Goal: Navigation & Orientation: Find specific page/section

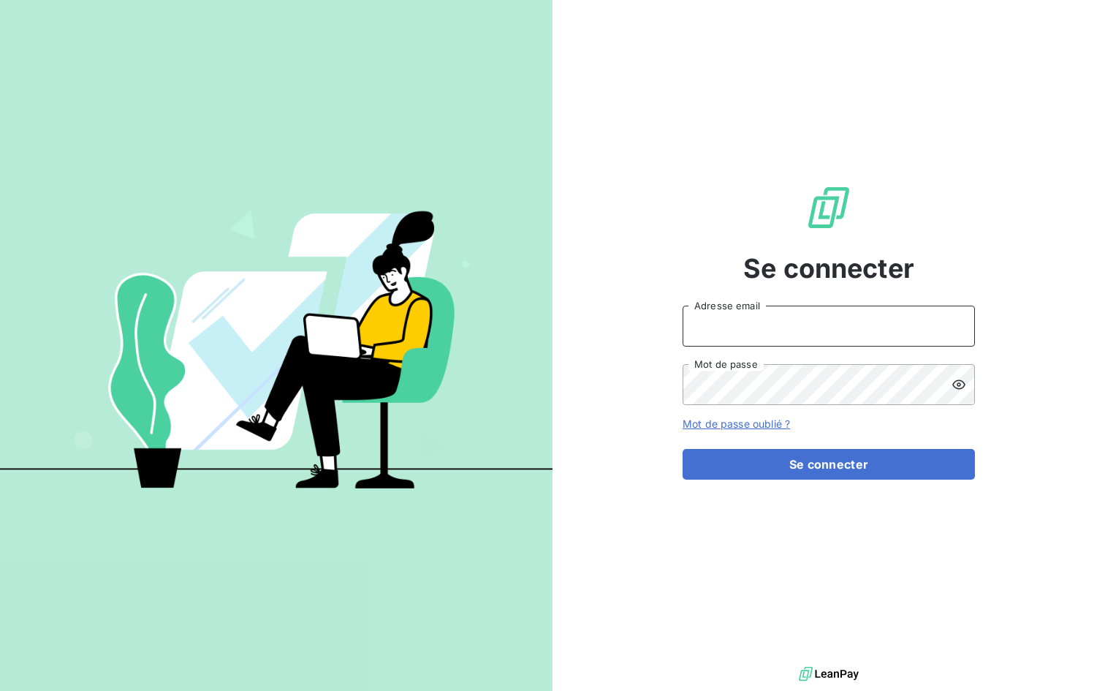
click at [743, 335] on input "Adresse email" at bounding box center [829, 326] width 292 height 41
type input "[PERSON_NAME][EMAIL_ADDRESS][DOMAIN_NAME]"
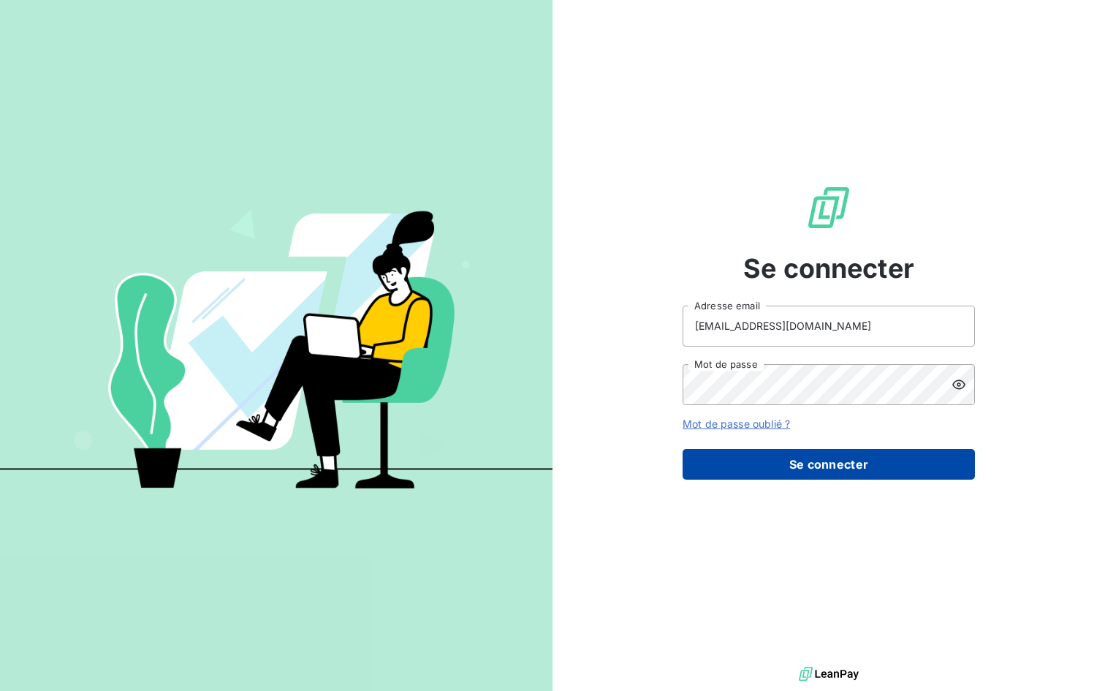
click at [819, 458] on button "Se connecter" at bounding box center [829, 464] width 292 height 31
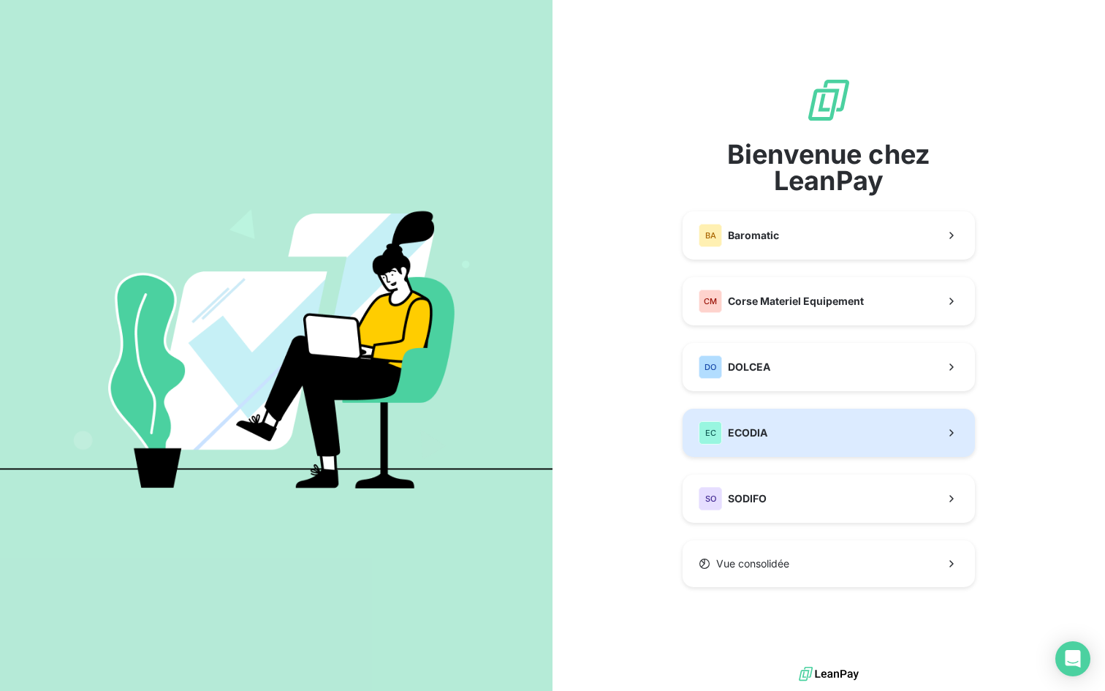
click at [793, 433] on button "EC ECODIA" at bounding box center [829, 433] width 292 height 48
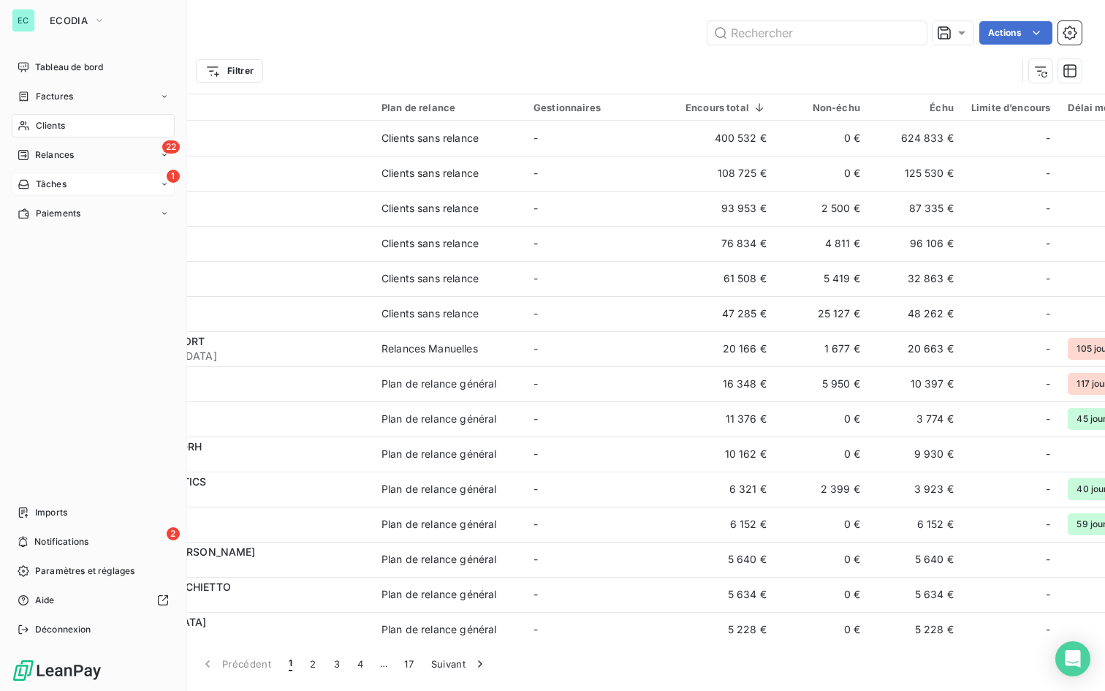
click at [34, 182] on div "Tâches" at bounding box center [42, 184] width 49 height 13
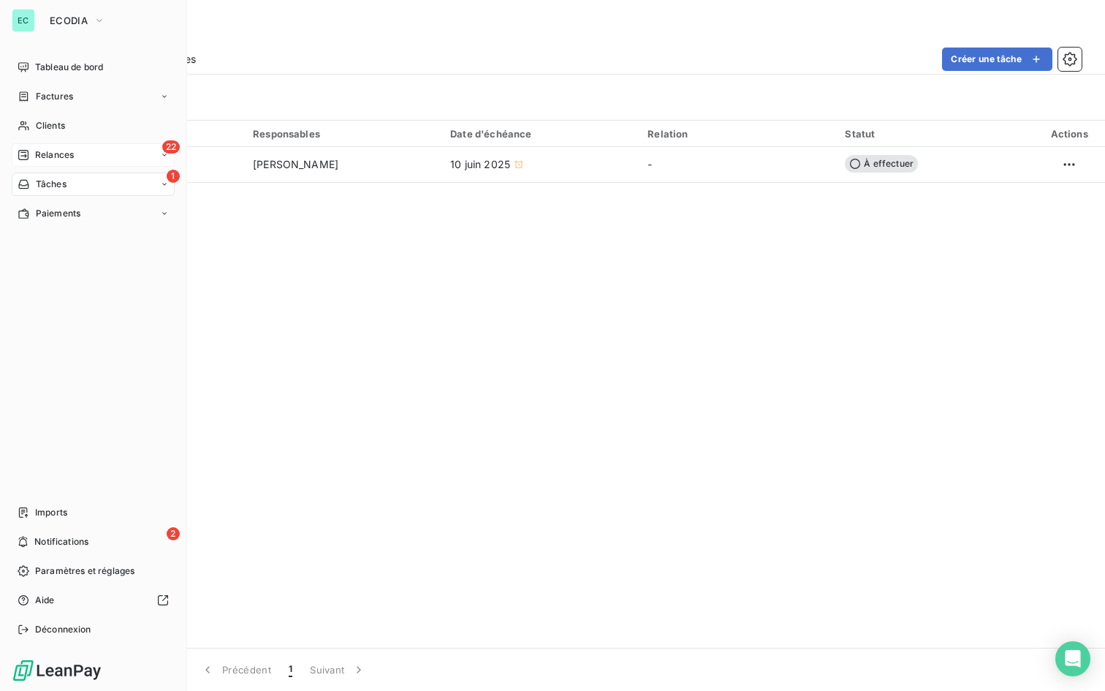
click at [44, 154] on span "Relances" at bounding box center [54, 154] width 39 height 13
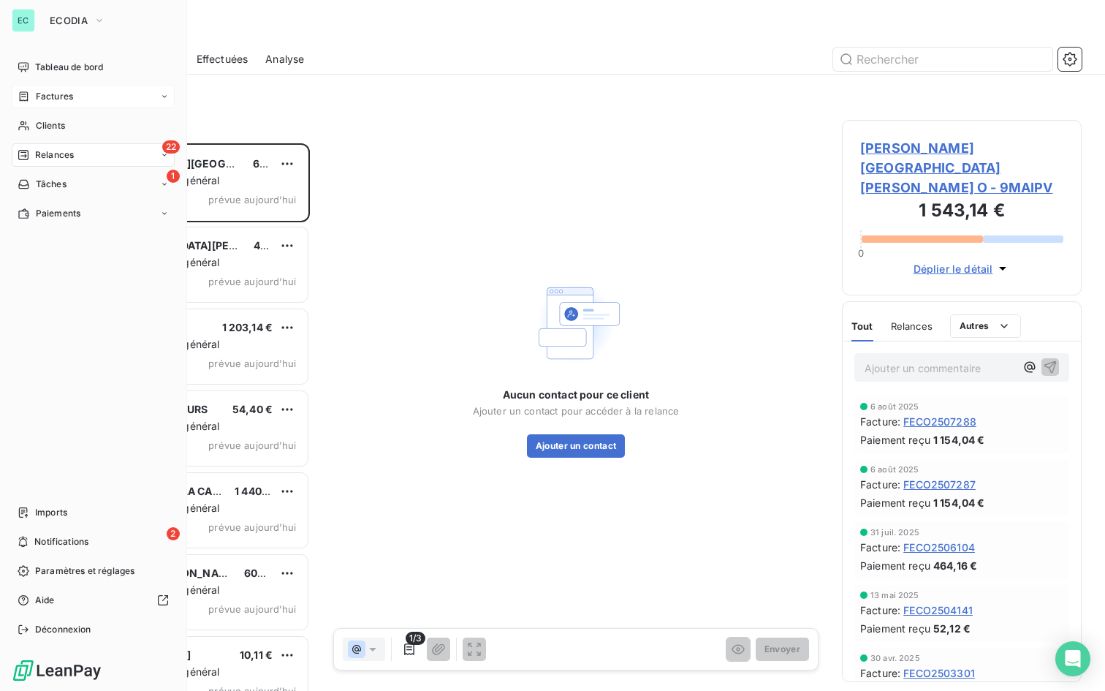
click at [58, 94] on span "Factures" at bounding box center [54, 96] width 37 height 13
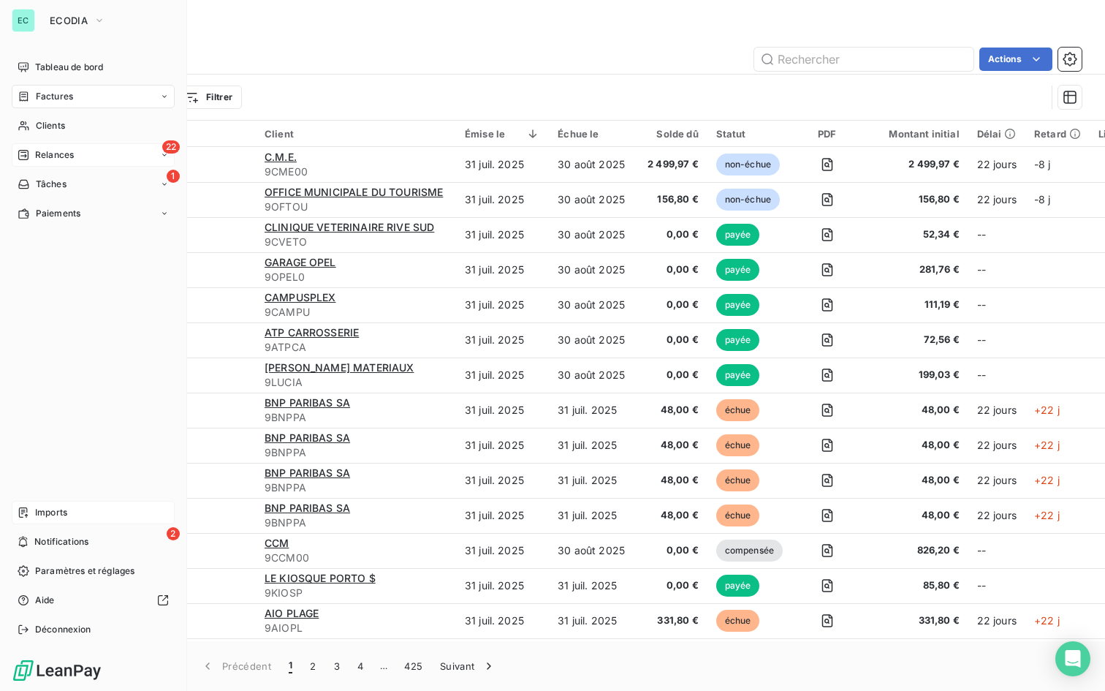
click at [48, 512] on span "Imports" at bounding box center [51, 512] width 32 height 13
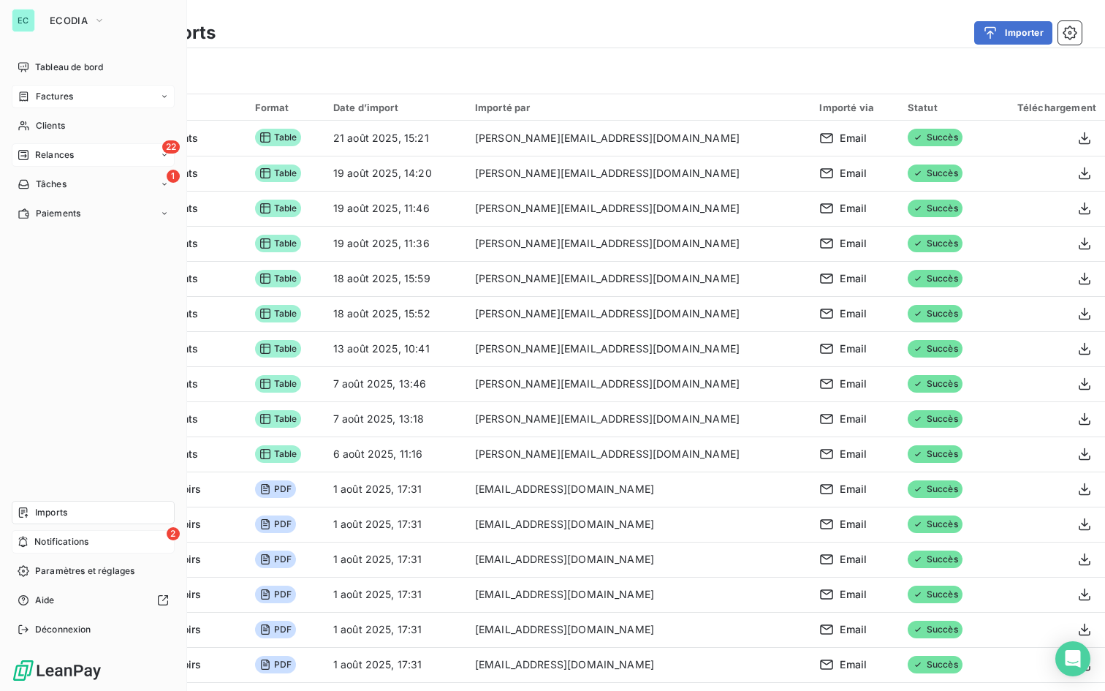
click at [38, 537] on span "Notifications" at bounding box center [61, 541] width 54 height 13
click at [77, 20] on span "ECODIA" at bounding box center [69, 21] width 38 height 12
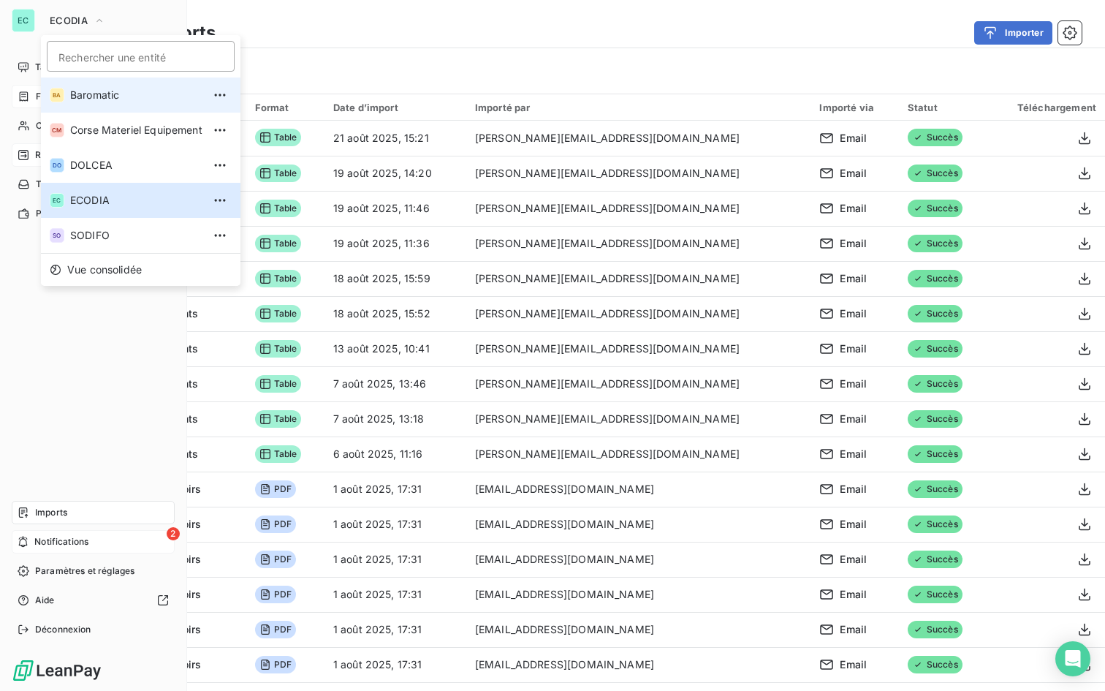
click at [108, 104] on li "BA Baromatic" at bounding box center [141, 94] width 200 height 35
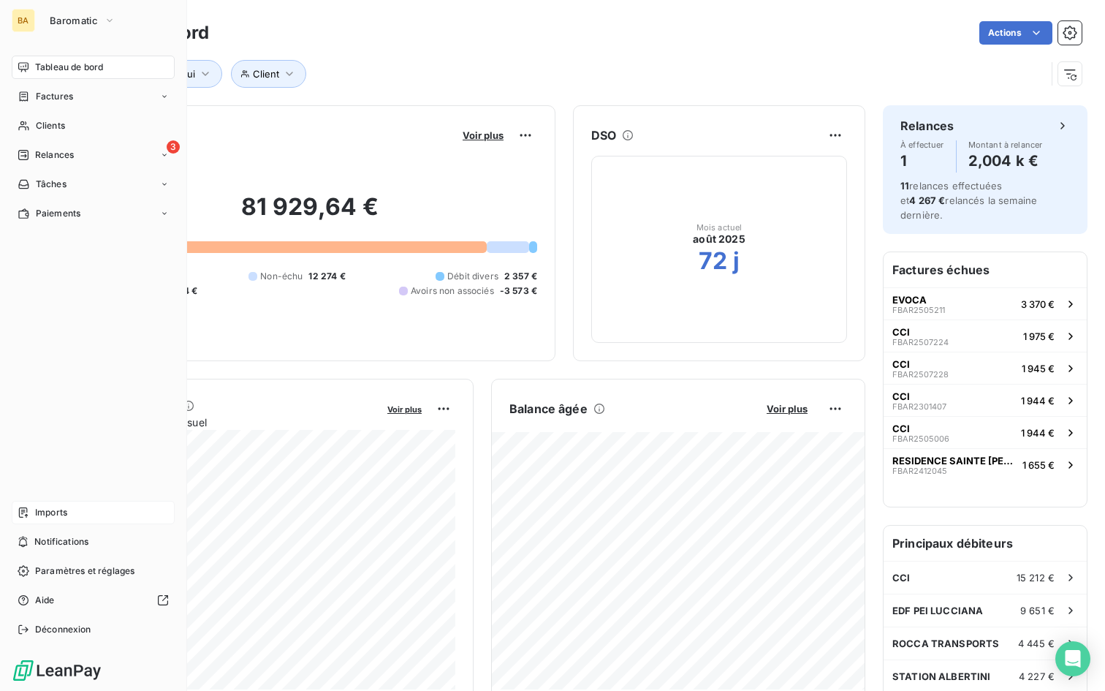
click at [61, 507] on span "Imports" at bounding box center [51, 512] width 32 height 13
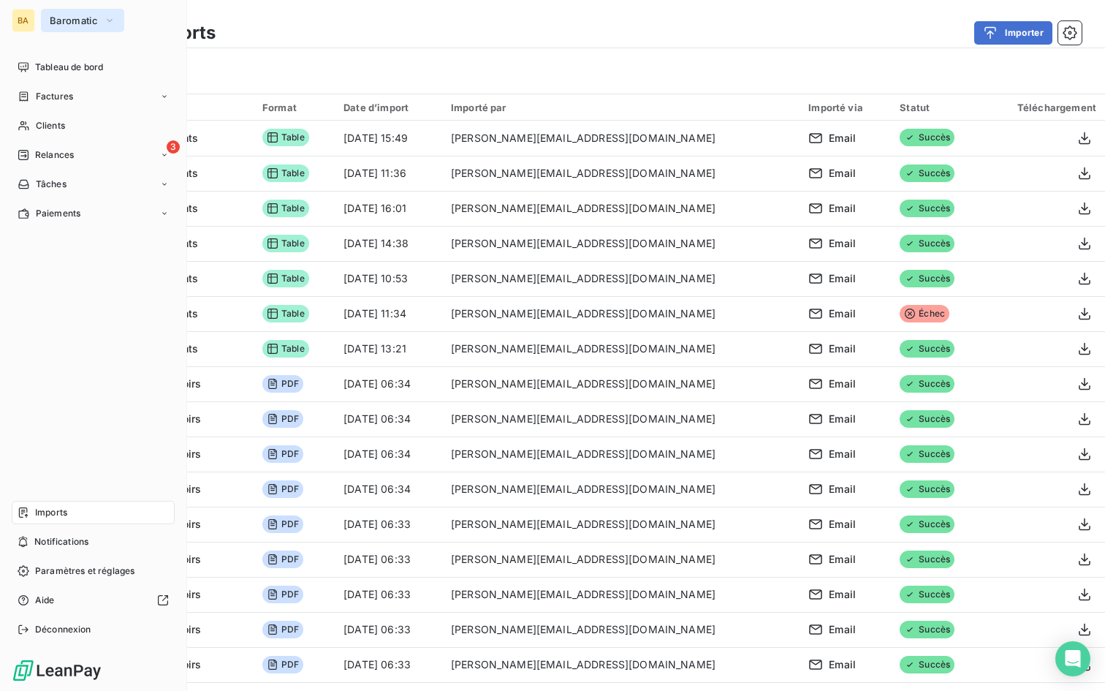
click at [63, 22] on span "Baromatic" at bounding box center [74, 21] width 48 height 12
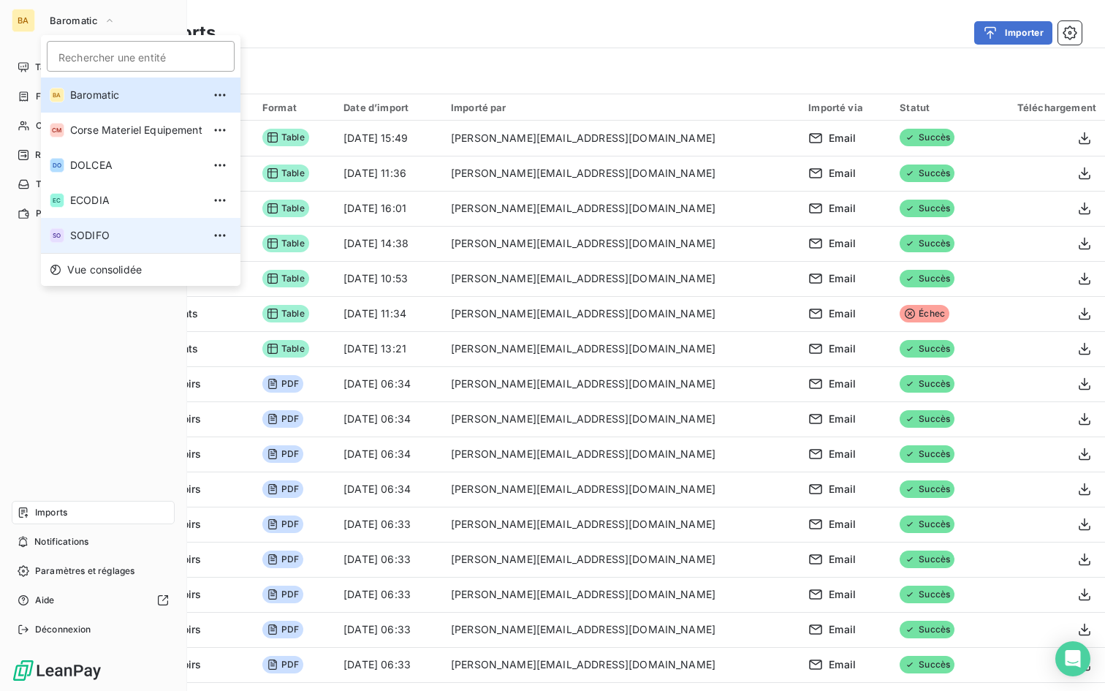
click at [113, 237] on span "SODIFO" at bounding box center [136, 235] width 132 height 15
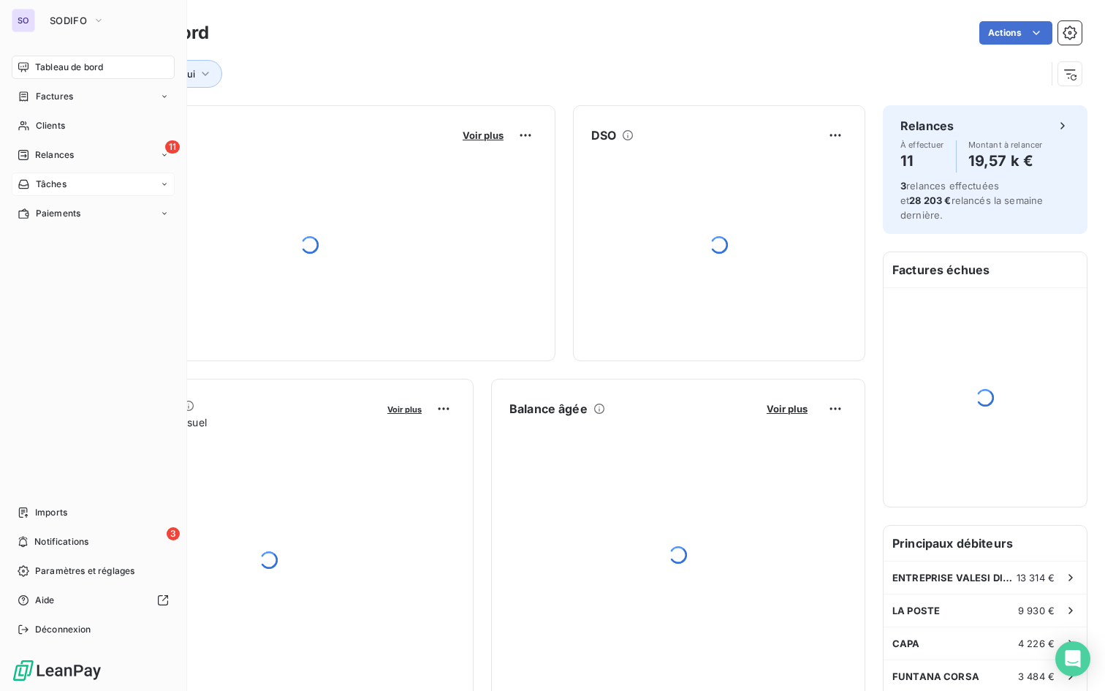
click at [63, 181] on span "Tâches" at bounding box center [51, 184] width 31 height 13
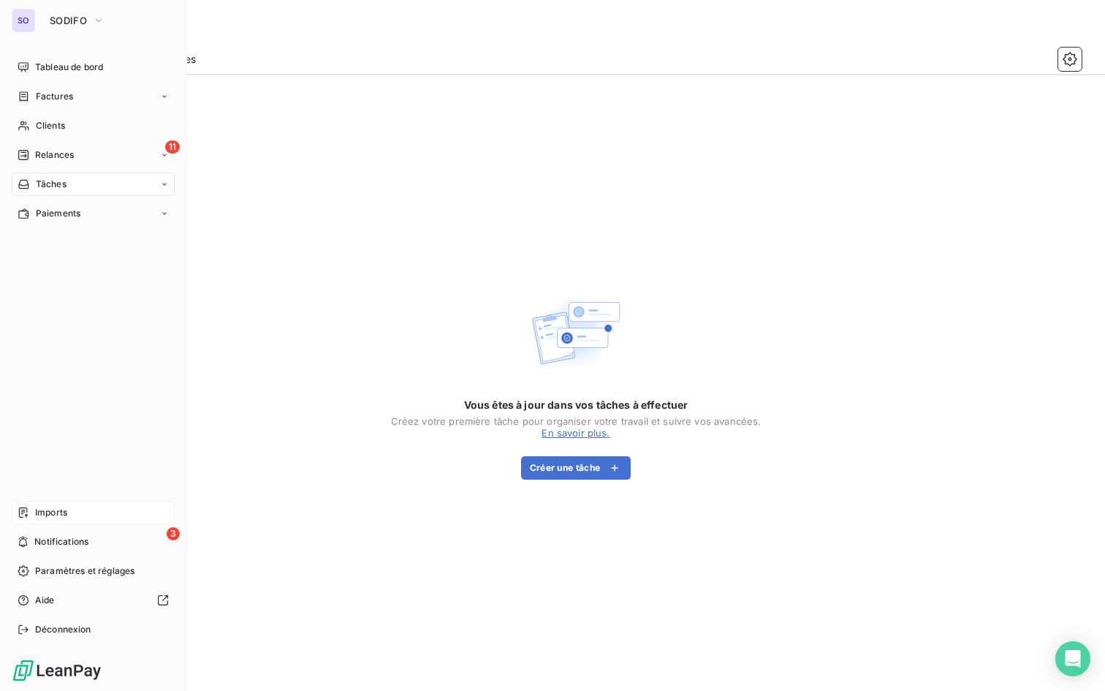
click at [53, 519] on div "Imports" at bounding box center [93, 512] width 163 height 23
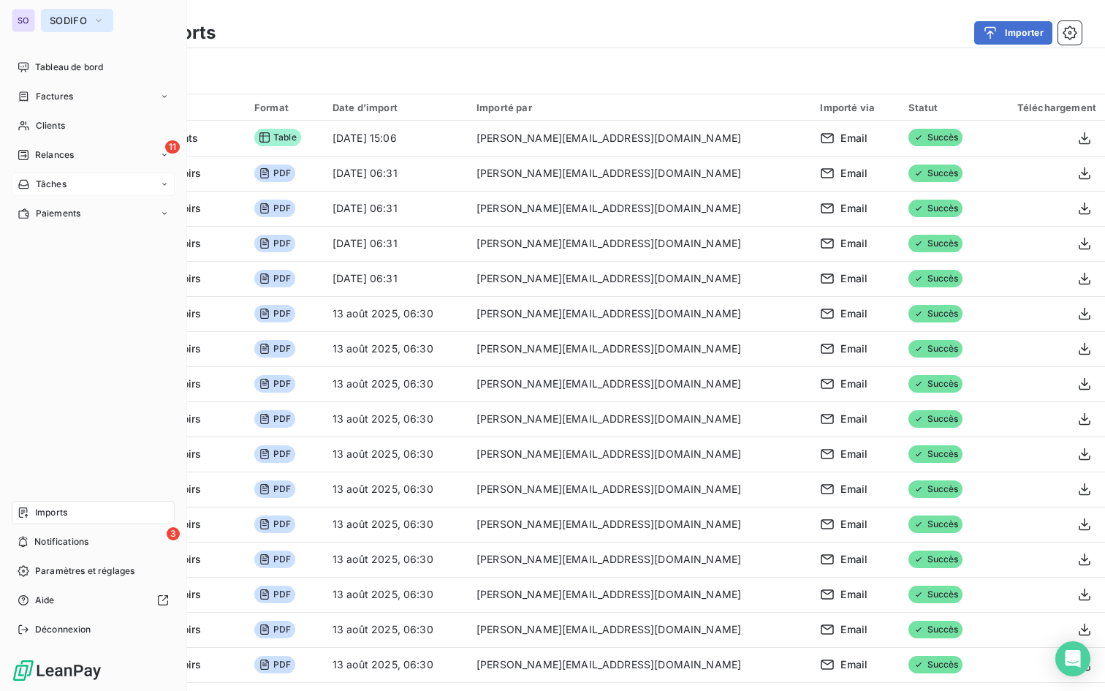
click at [93, 16] on icon "button" at bounding box center [99, 20] width 12 height 15
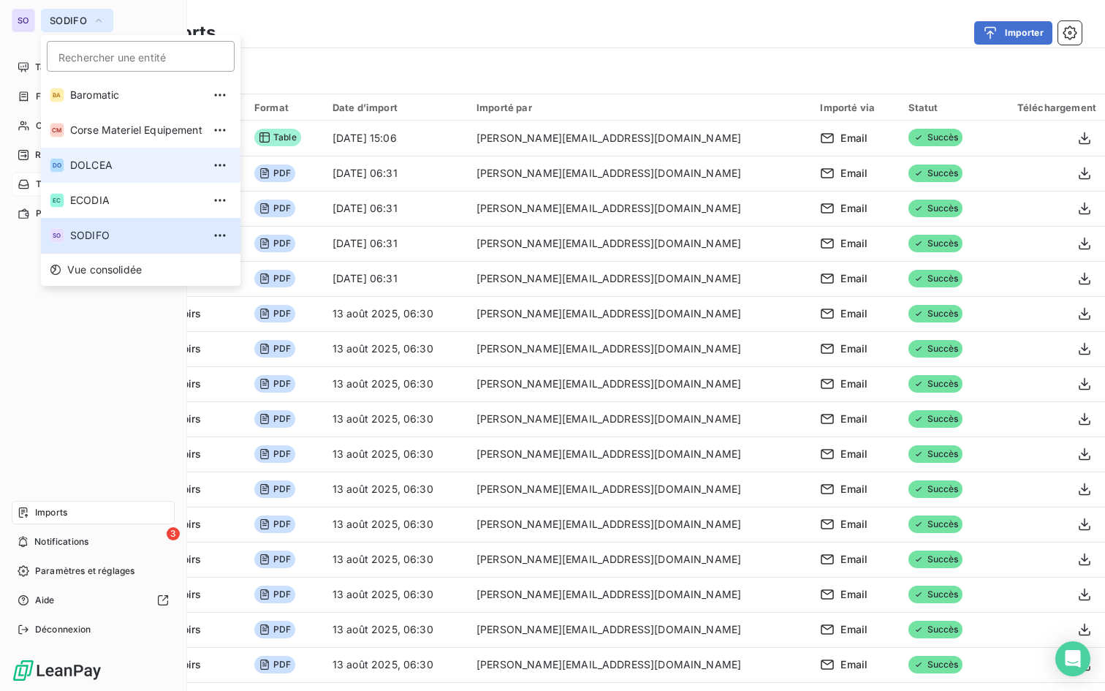
click at [92, 170] on span "DOLCEA" at bounding box center [136, 165] width 132 height 15
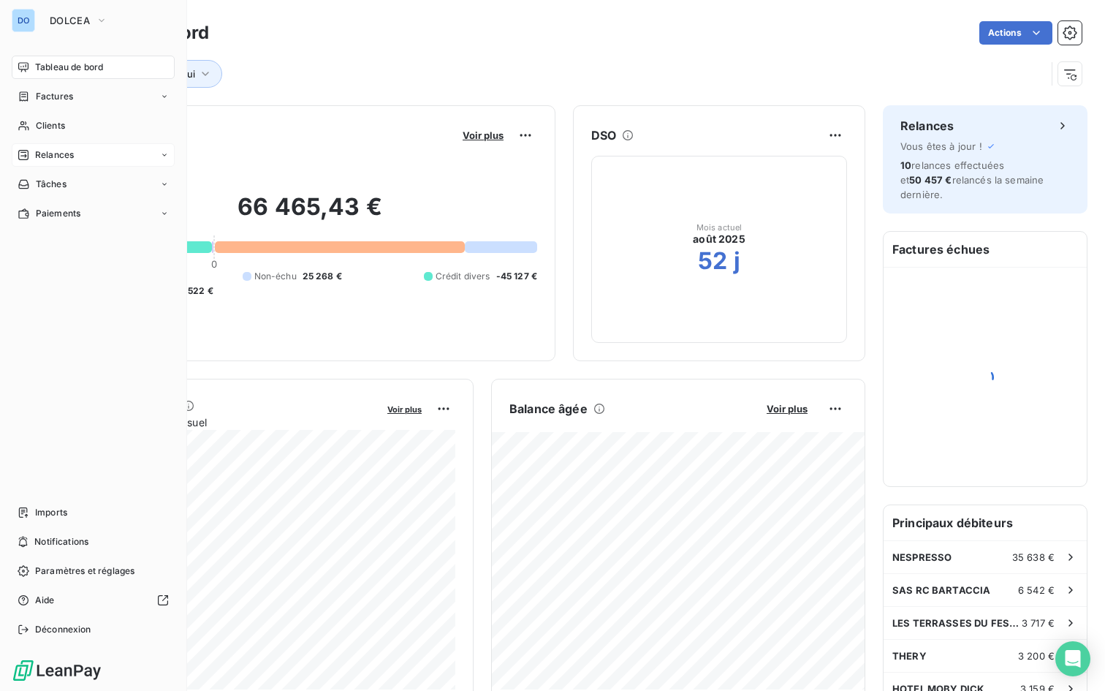
click at [47, 152] on span "Relances" at bounding box center [54, 154] width 39 height 13
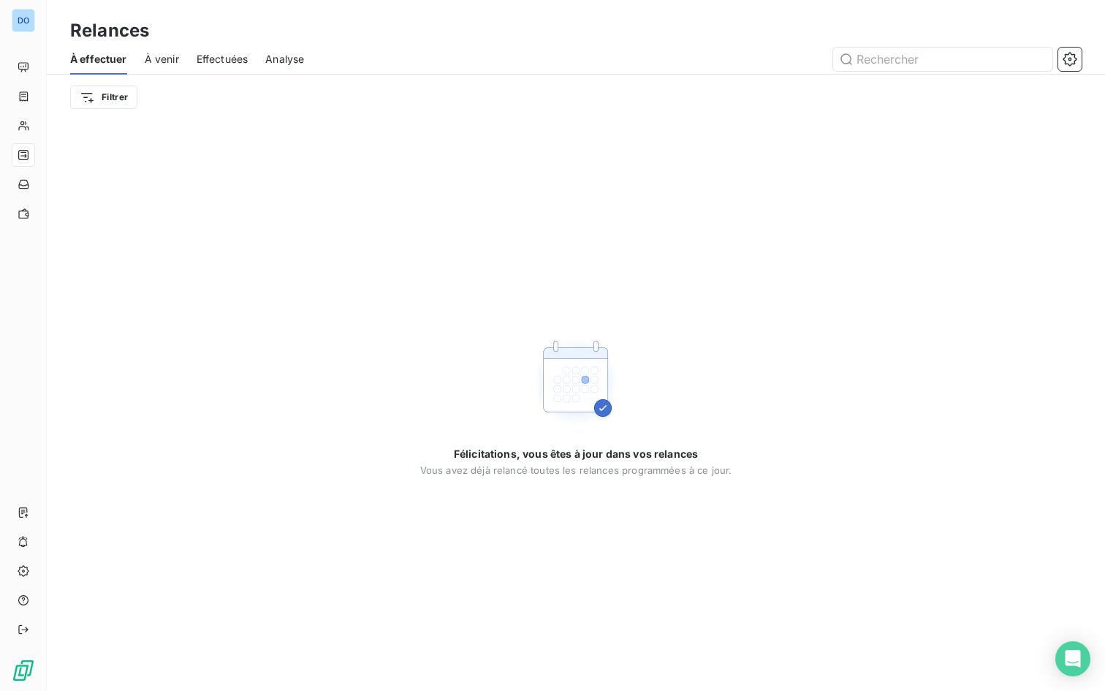
click at [232, 61] on span "Effectuées" at bounding box center [223, 59] width 52 height 15
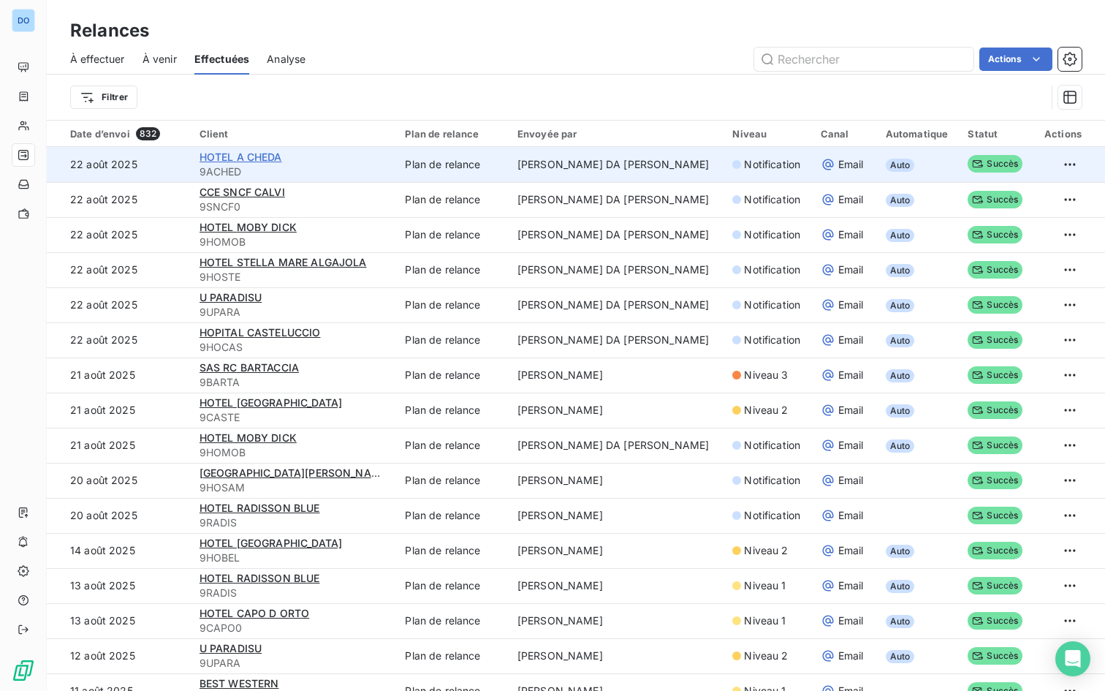
click at [218, 160] on span "HOTEL A CHEDA" at bounding box center [241, 157] width 83 height 12
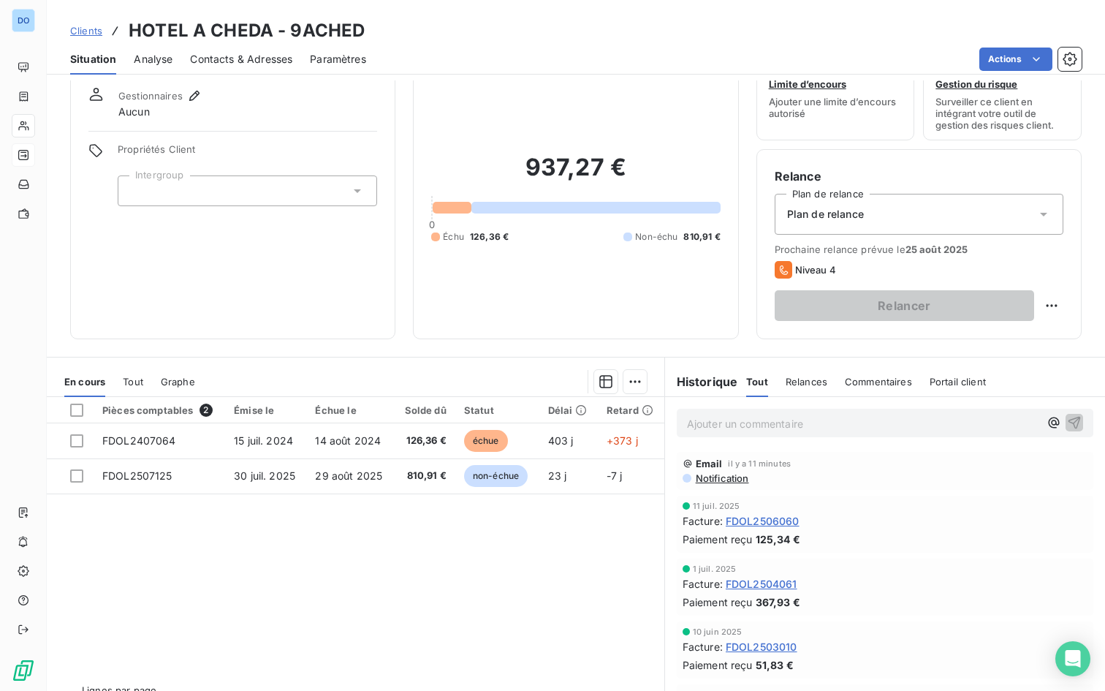
scroll to position [81, 0]
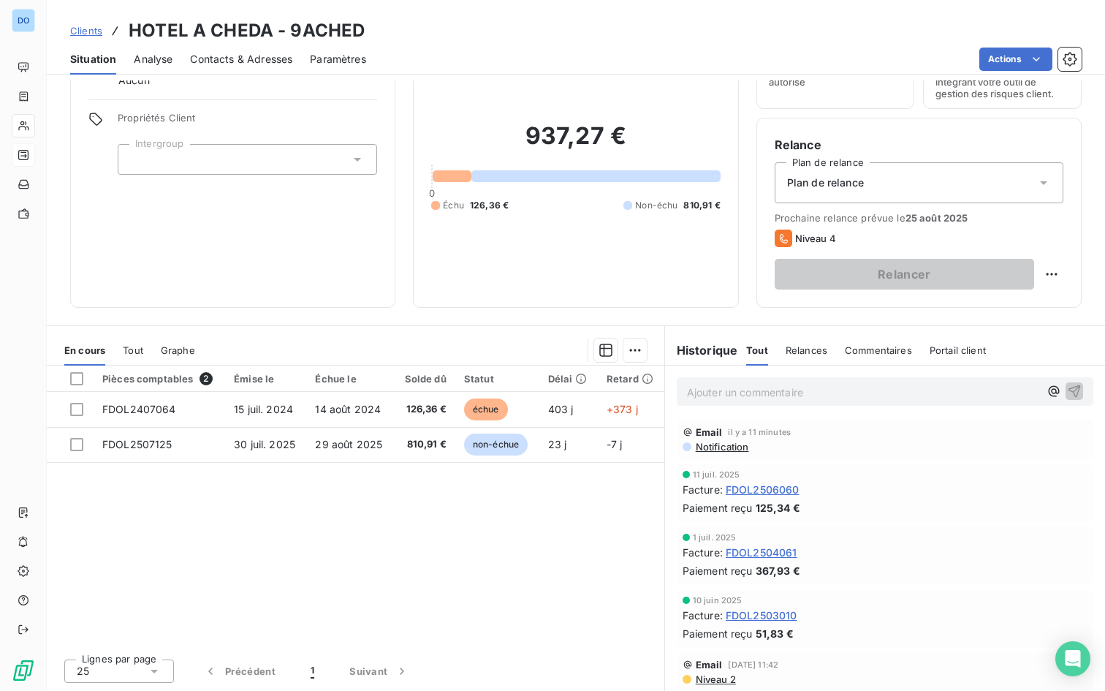
click at [134, 348] on span "Tout" at bounding box center [133, 350] width 20 height 12
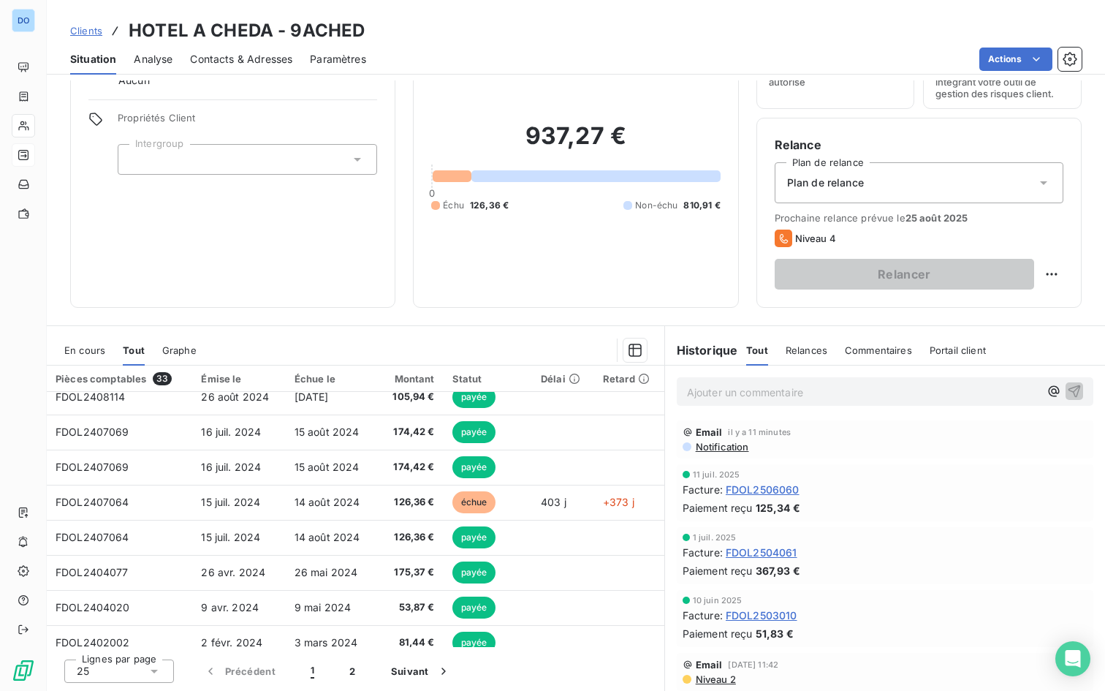
scroll to position [189, 0]
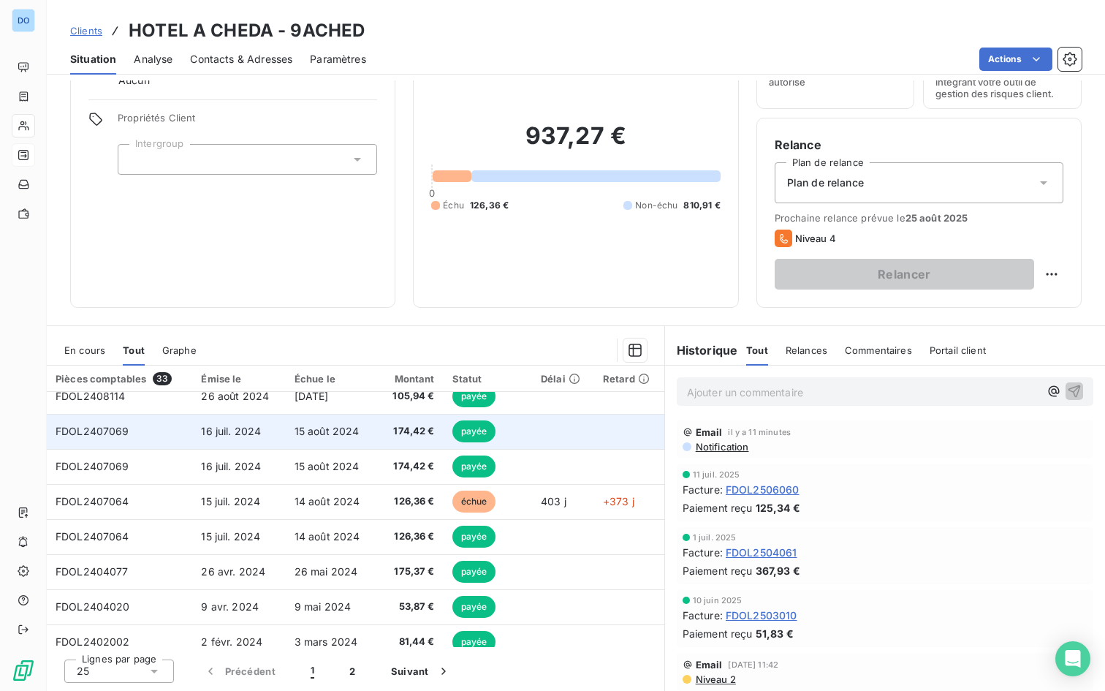
click at [124, 434] on span "FDOL2407069" at bounding box center [93, 431] width 74 height 12
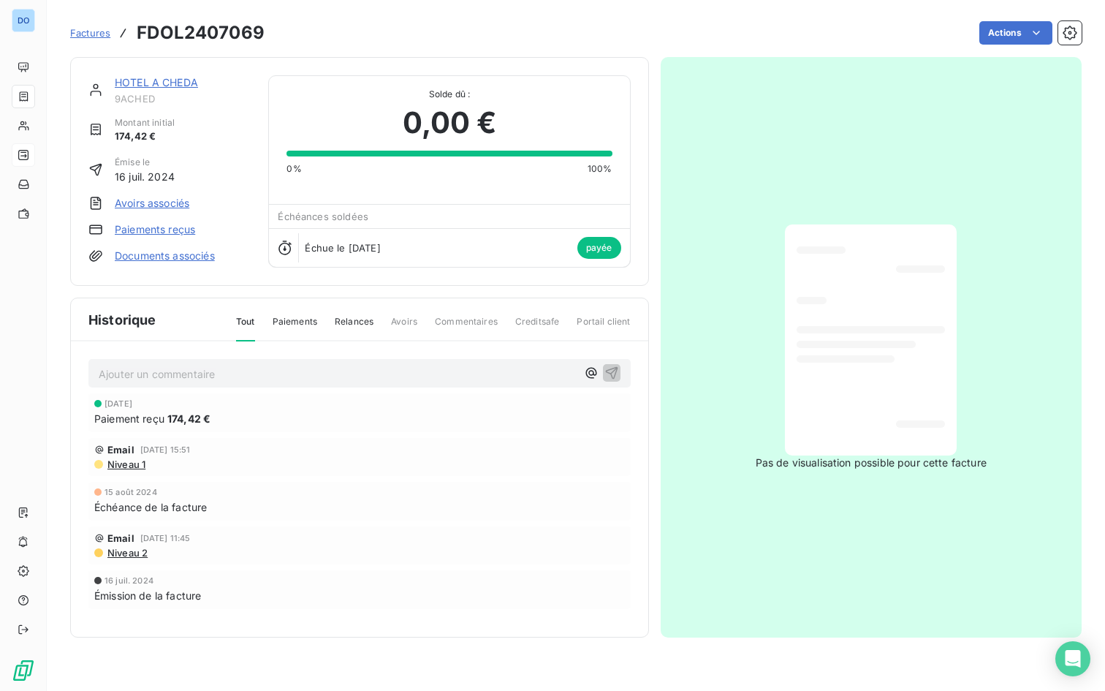
click at [89, 34] on span "Factures" at bounding box center [90, 33] width 40 height 12
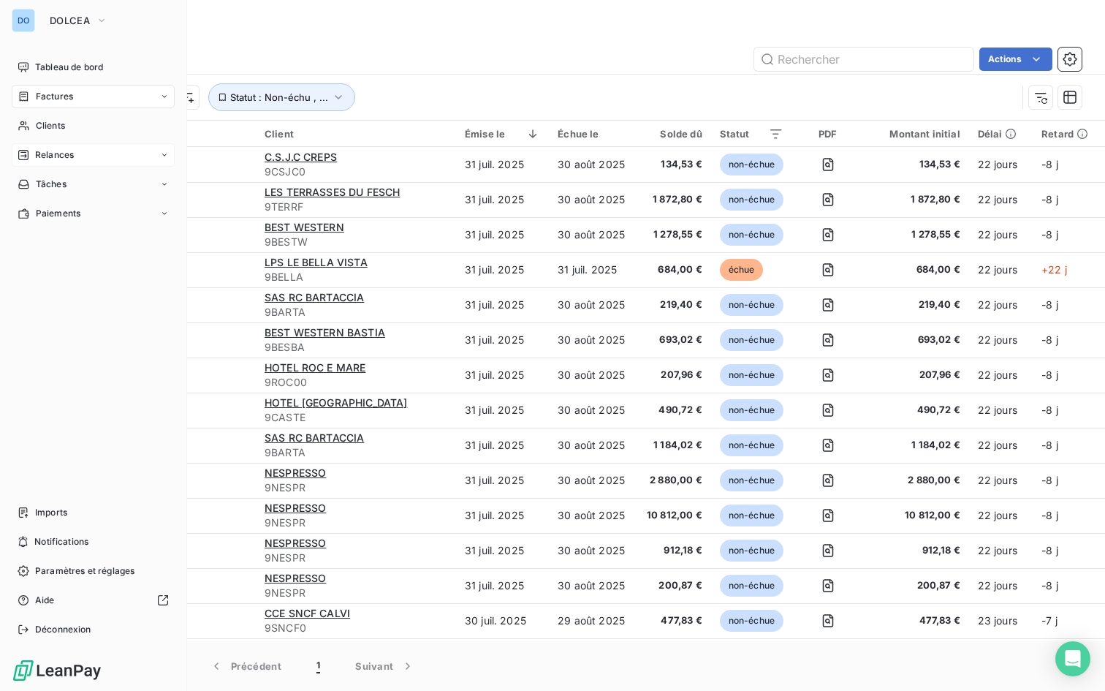
click at [40, 159] on span "Relances" at bounding box center [54, 154] width 39 height 13
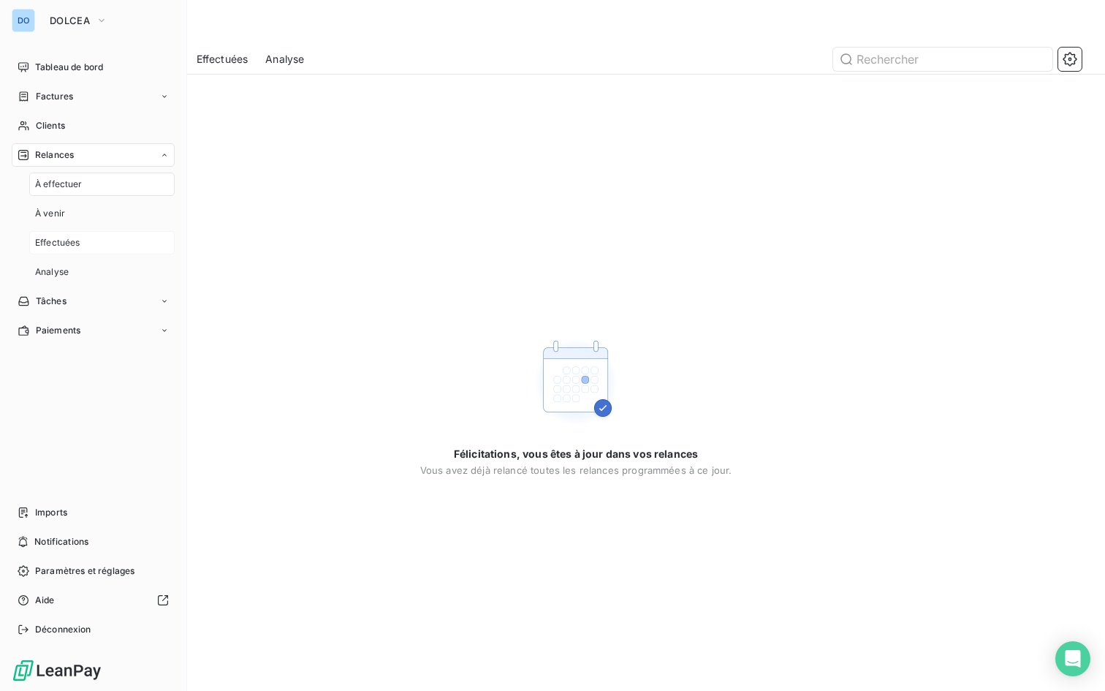
click at [50, 244] on span "Effectuées" at bounding box center [57, 242] width 45 height 13
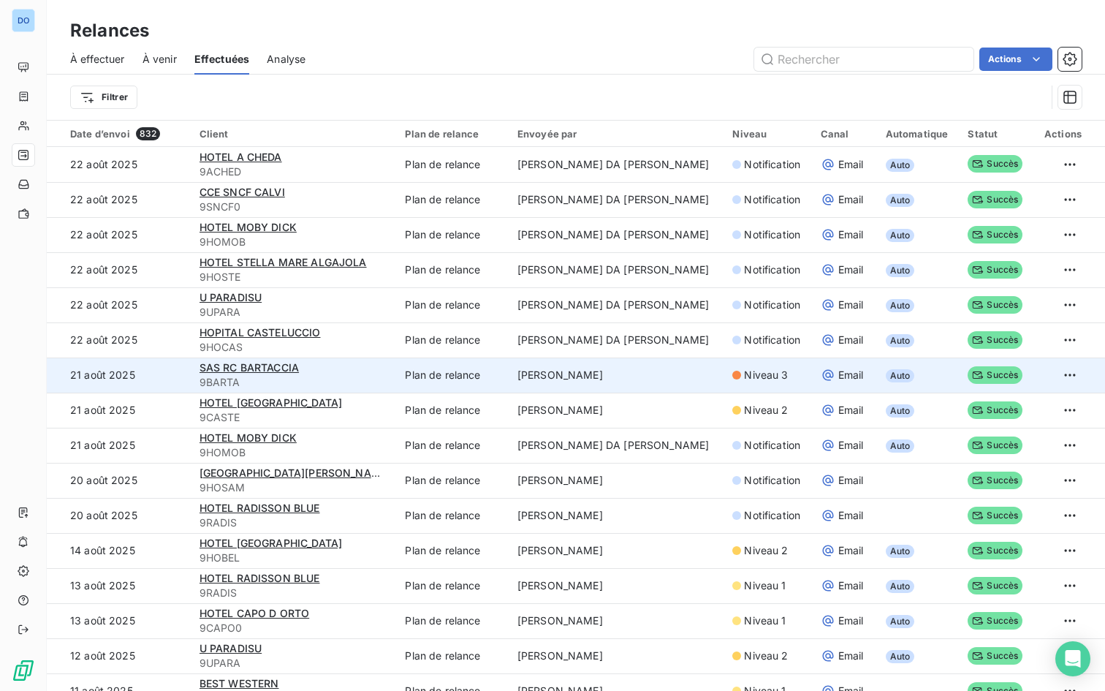
click at [340, 369] on div "SAS RC BARTACCIA" at bounding box center [294, 367] width 189 height 15
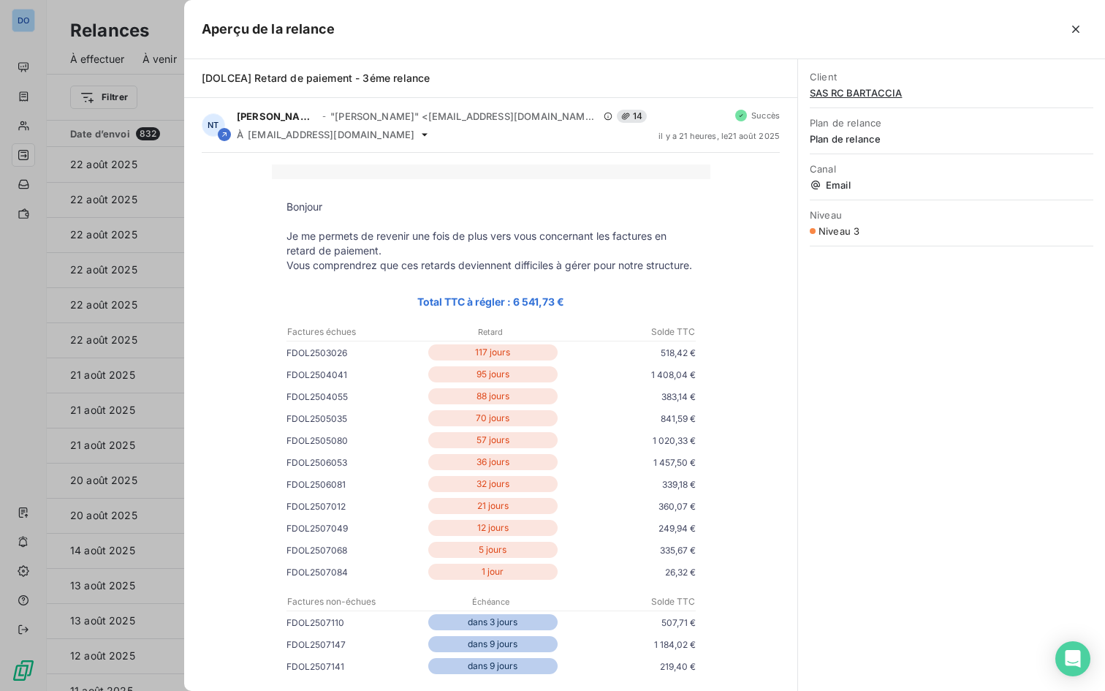
click at [180, 81] on div at bounding box center [552, 345] width 1105 height 691
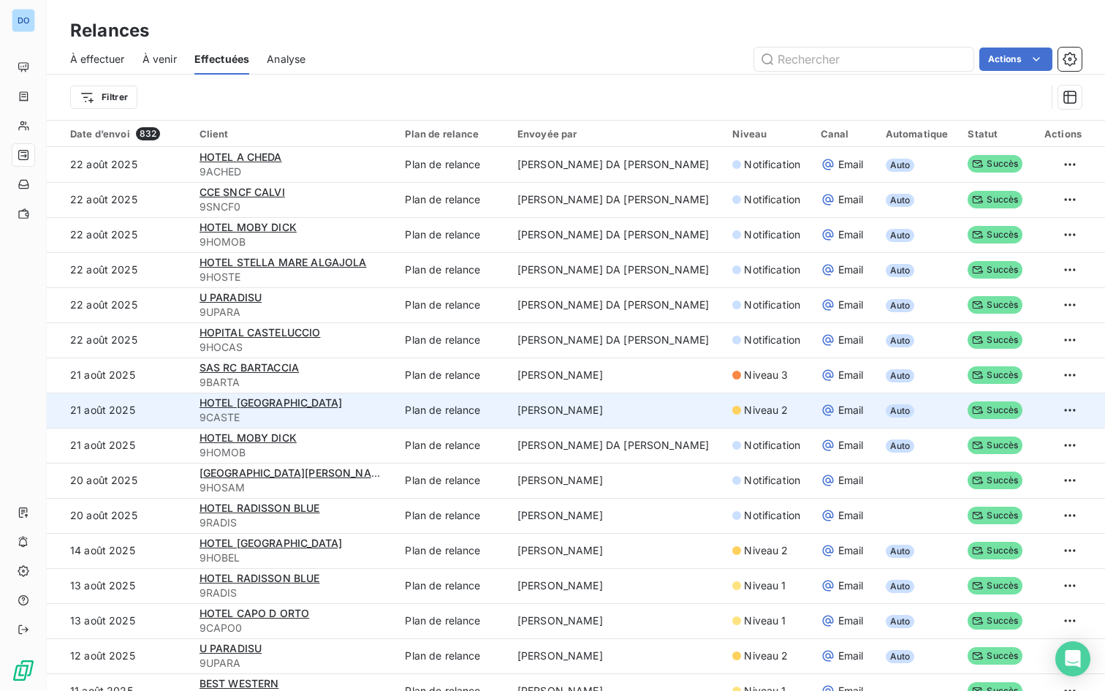
click at [838, 409] on span "Email" at bounding box center [851, 410] width 26 height 15
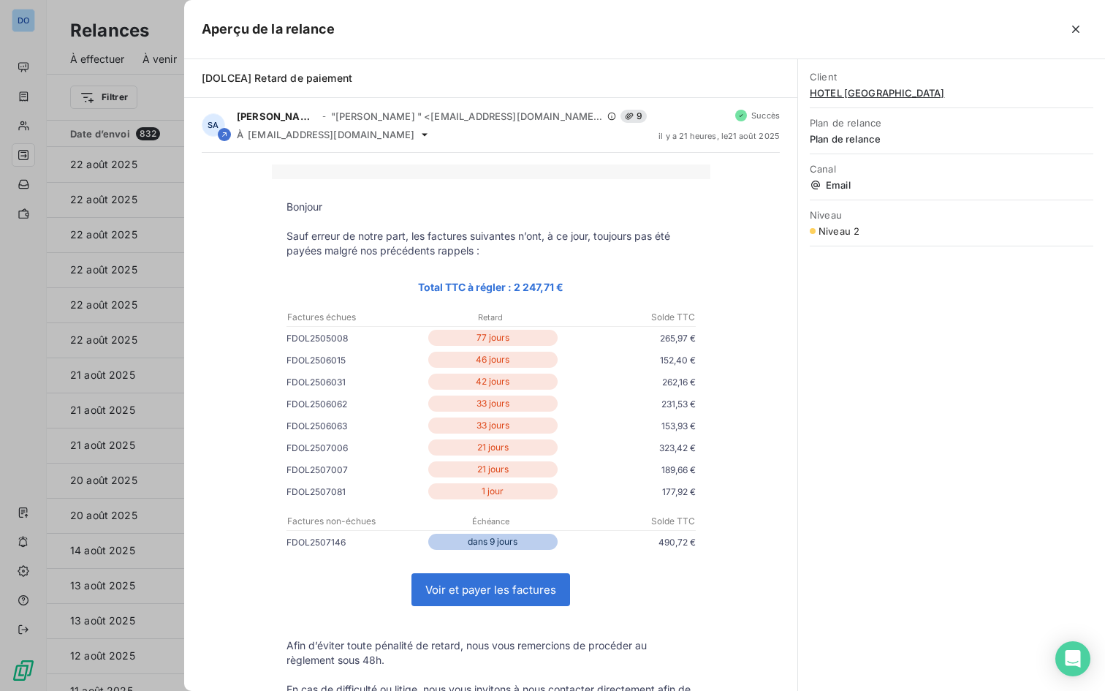
click at [144, 279] on div at bounding box center [552, 345] width 1105 height 691
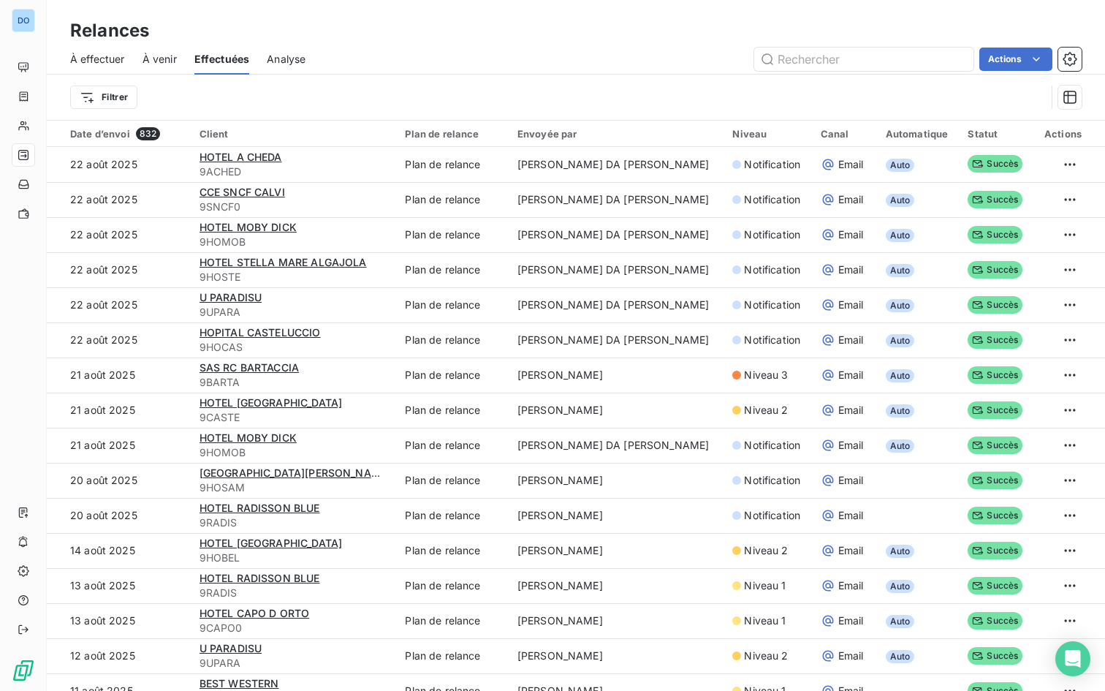
click at [292, 58] on span "Analyse" at bounding box center [286, 59] width 39 height 15
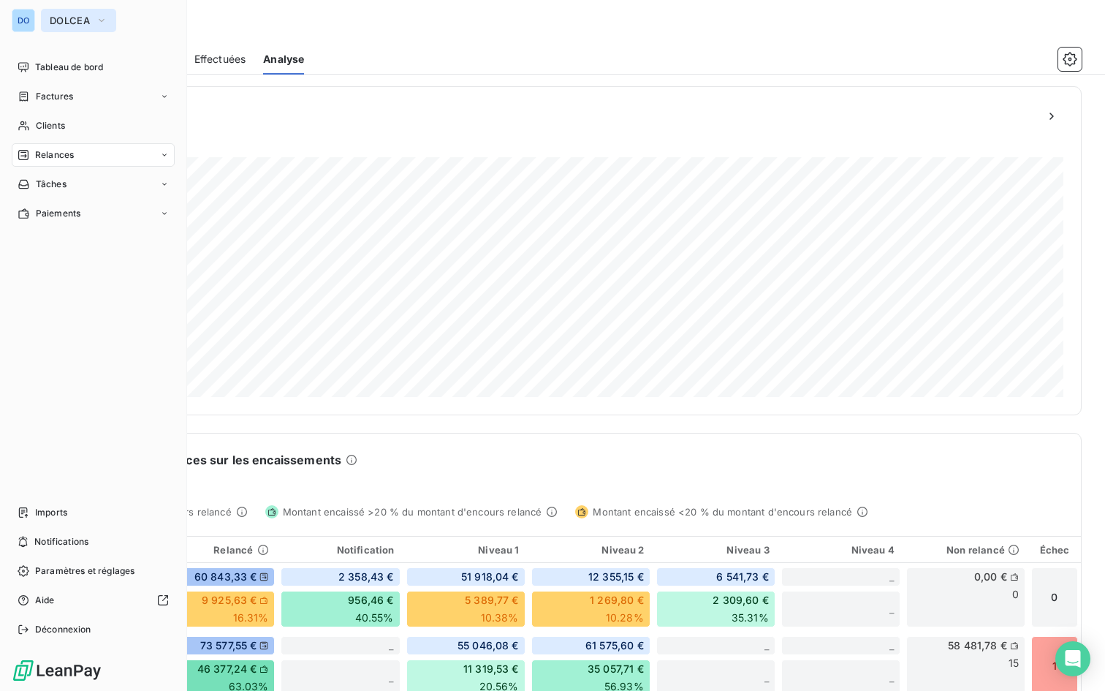
click at [61, 19] on span "DOLCEA" at bounding box center [70, 21] width 40 height 12
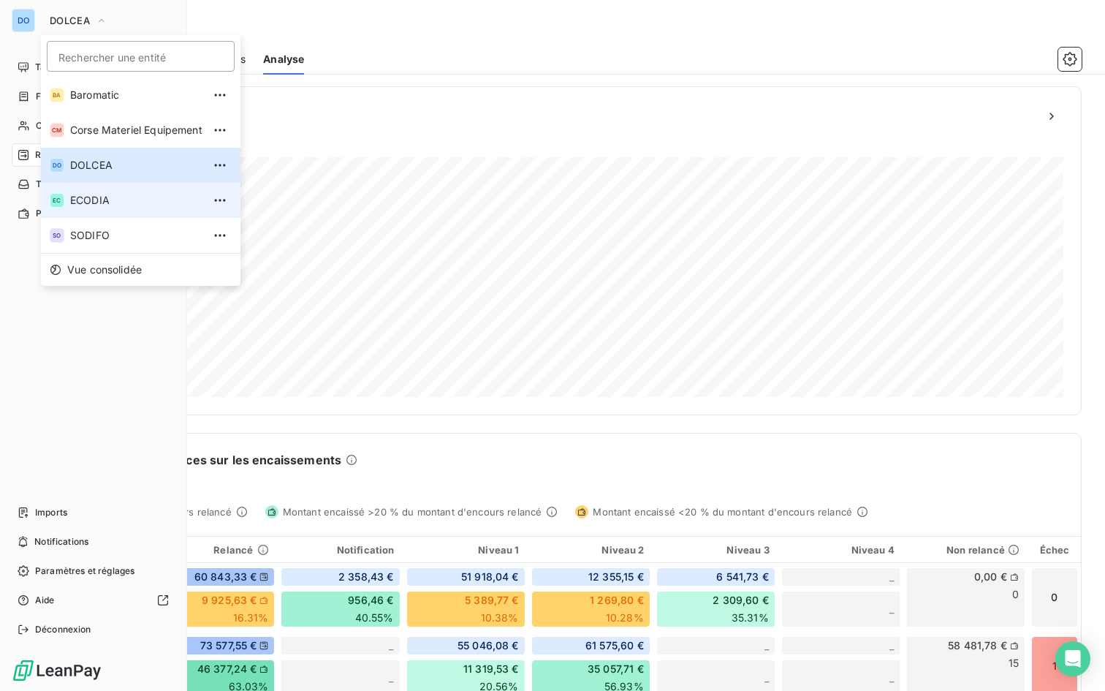
click at [107, 209] on li "EC ECODIA" at bounding box center [141, 200] width 200 height 35
